Goal: Navigation & Orientation: Find specific page/section

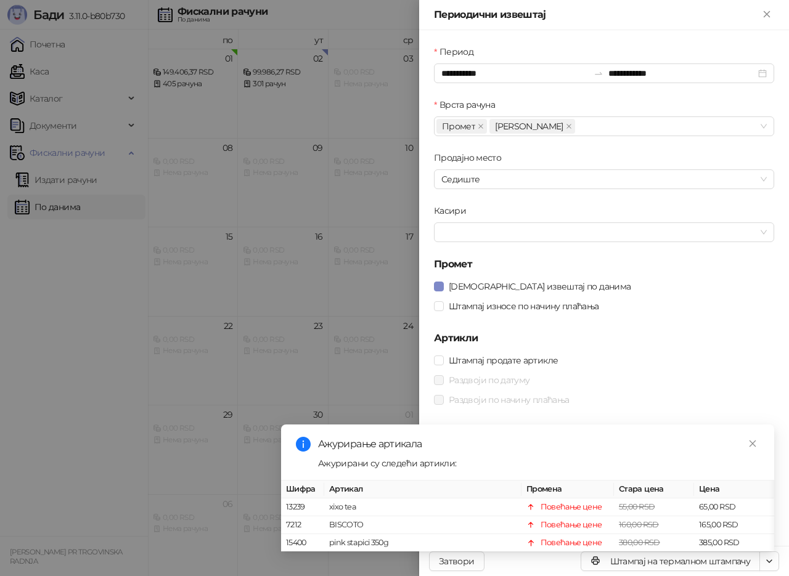
drag, startPoint x: 766, startPoint y: 10, endPoint x: 750, endPoint y: 22, distance: 19.8
click at [766, 11] on icon "Close" at bounding box center [766, 14] width 11 height 11
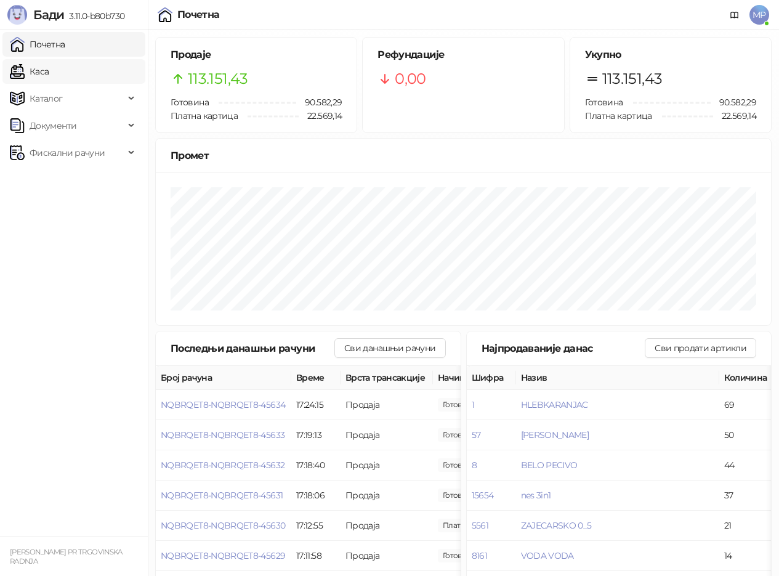
click at [37, 71] on link "Каса" at bounding box center [29, 71] width 39 height 25
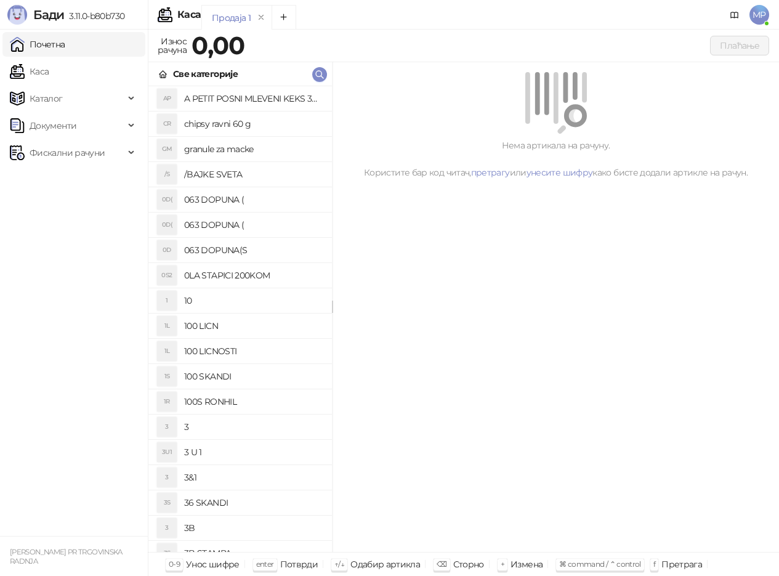
click at [54, 43] on link "Почетна" at bounding box center [37, 44] width 55 height 25
